Goal: Understand process/instructions

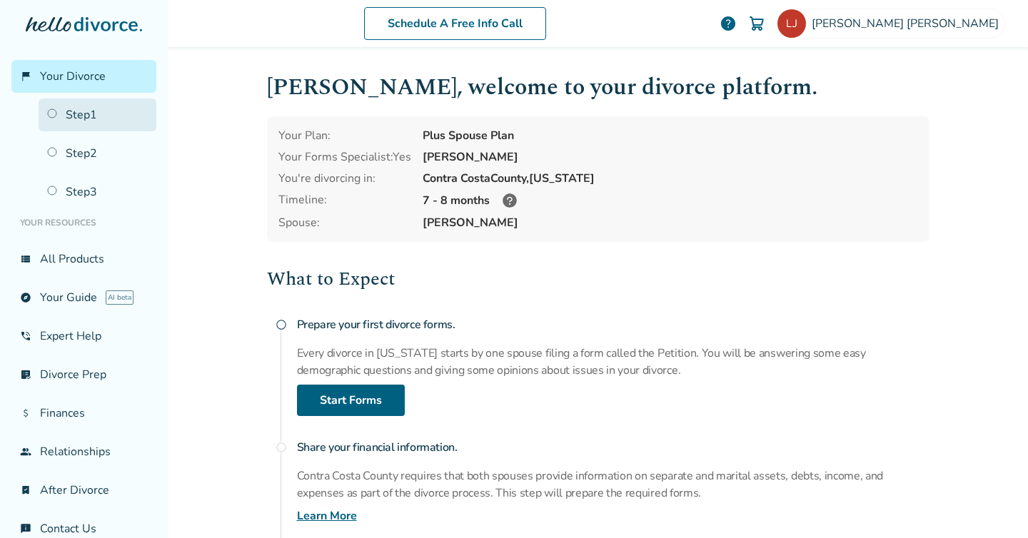
click at [94, 121] on link "Step 1" at bounding box center [98, 115] width 118 height 33
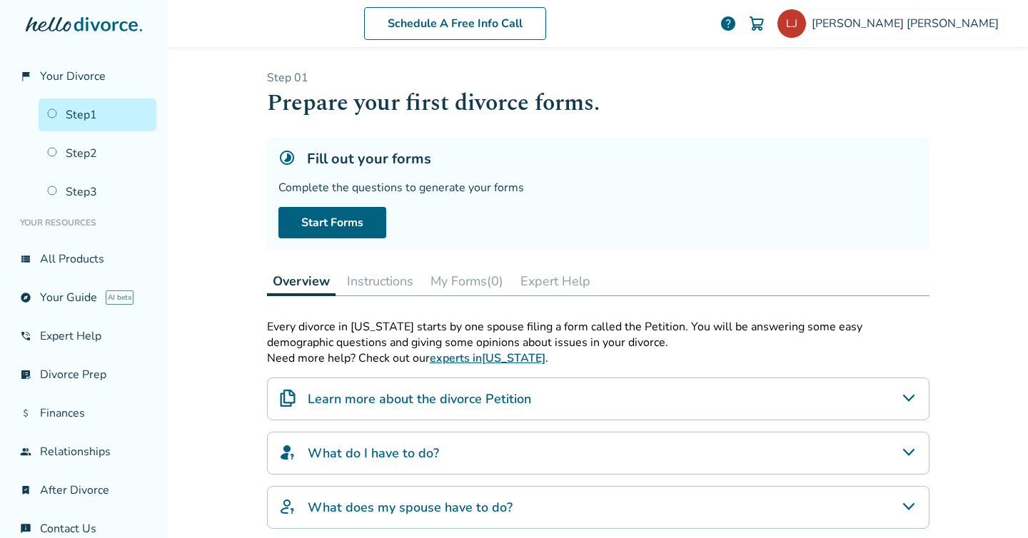
click at [475, 284] on button "My Forms (0)" at bounding box center [467, 281] width 84 height 29
